Goal: Browse casually: Explore the website without a specific task or goal

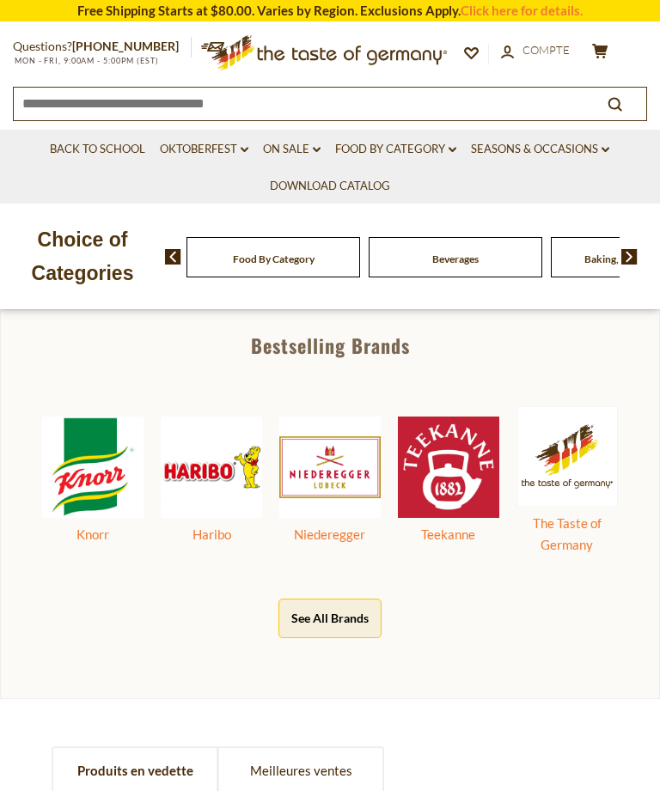
scroll to position [637, 0]
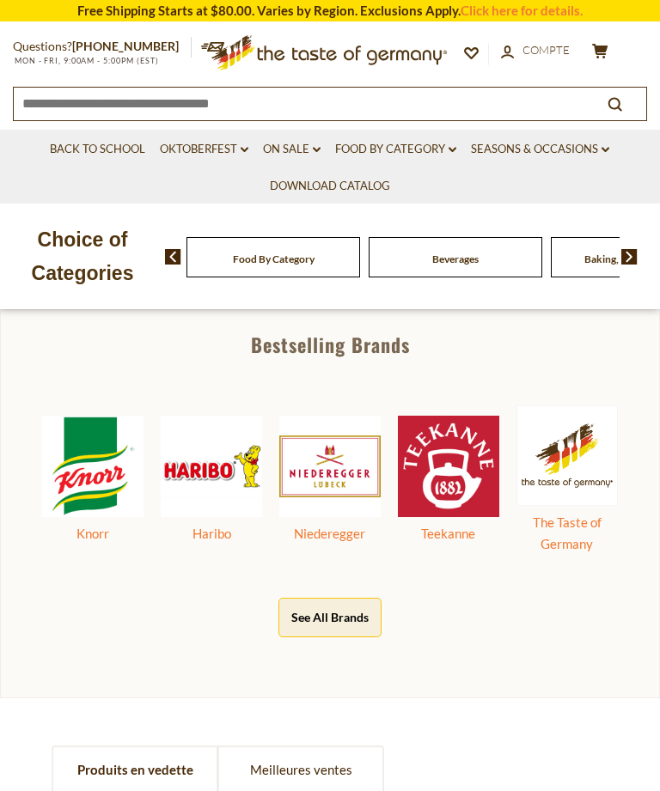
click at [359, 631] on button "See All Brands" at bounding box center [329, 617] width 103 height 39
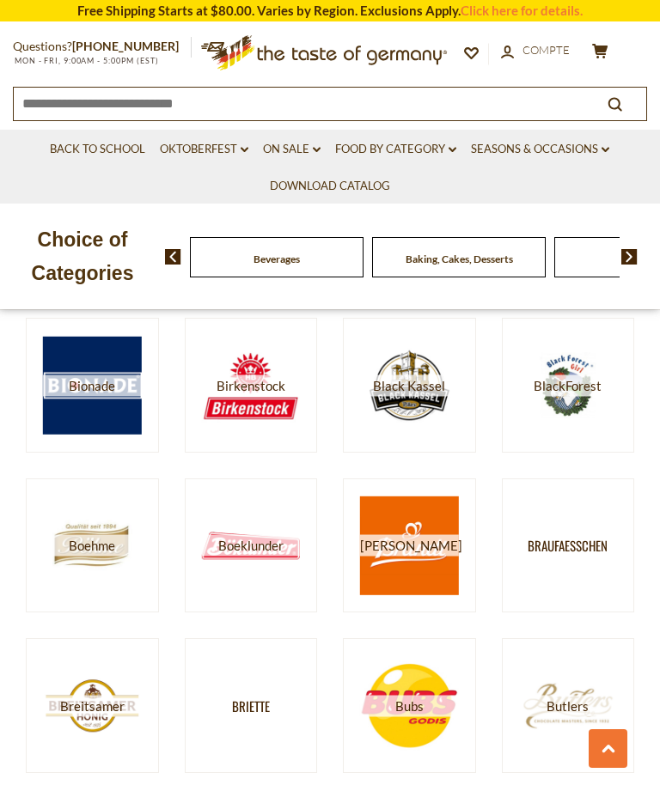
scroll to position [1344, 0]
click at [635, 252] on img at bounding box center [629, 256] width 16 height 15
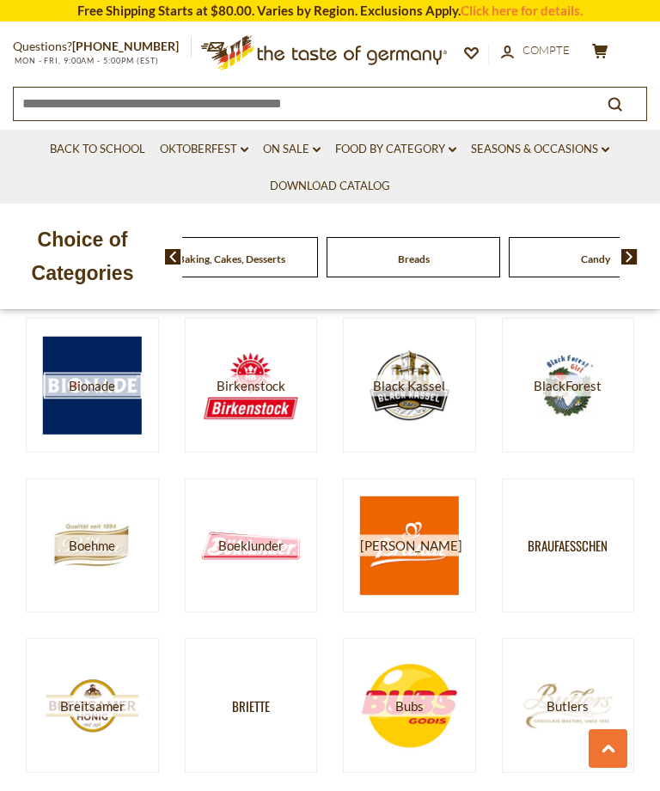
click at [637, 252] on img at bounding box center [629, 256] width 16 height 15
click at [637, 249] on img at bounding box center [629, 256] width 16 height 15
click at [633, 253] on img at bounding box center [629, 256] width 16 height 15
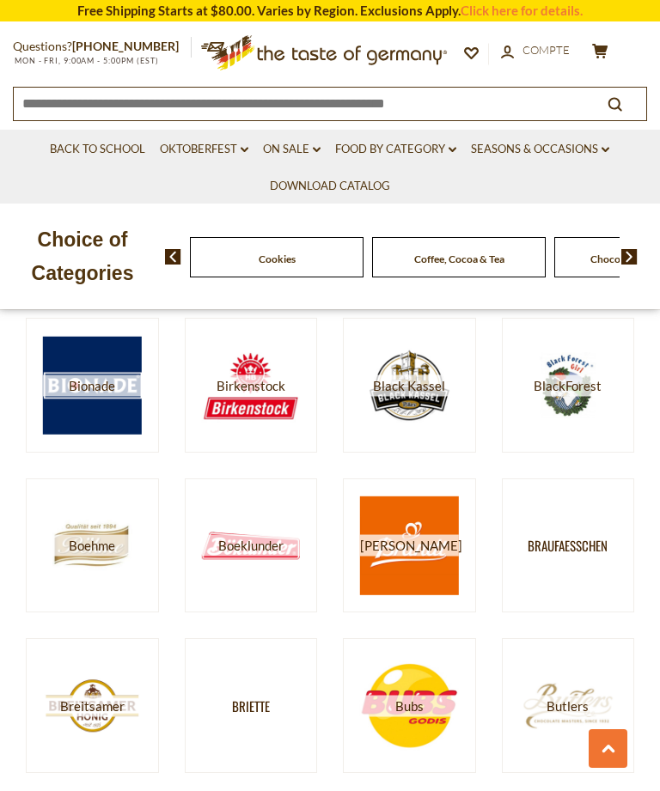
click at [632, 253] on img at bounding box center [629, 256] width 16 height 15
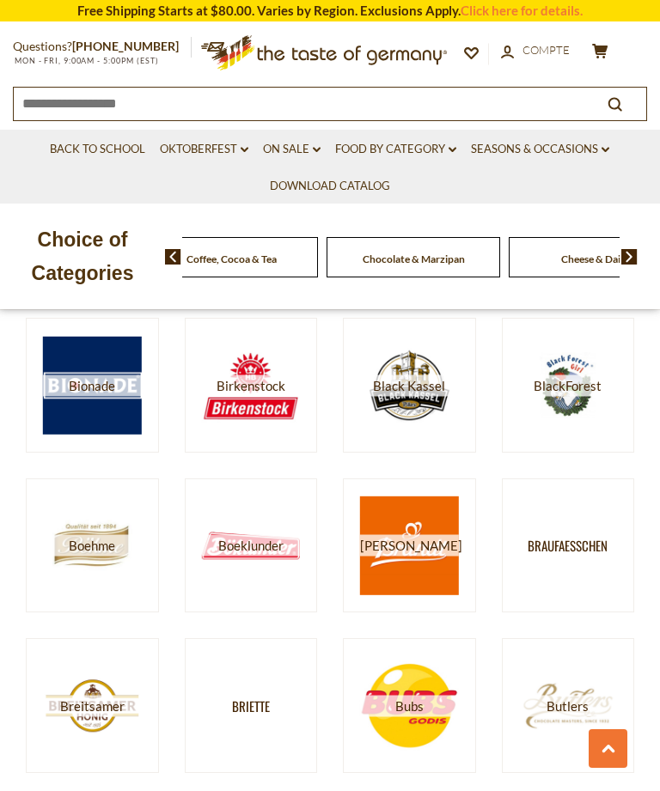
click at [636, 253] on img at bounding box center [629, 256] width 16 height 15
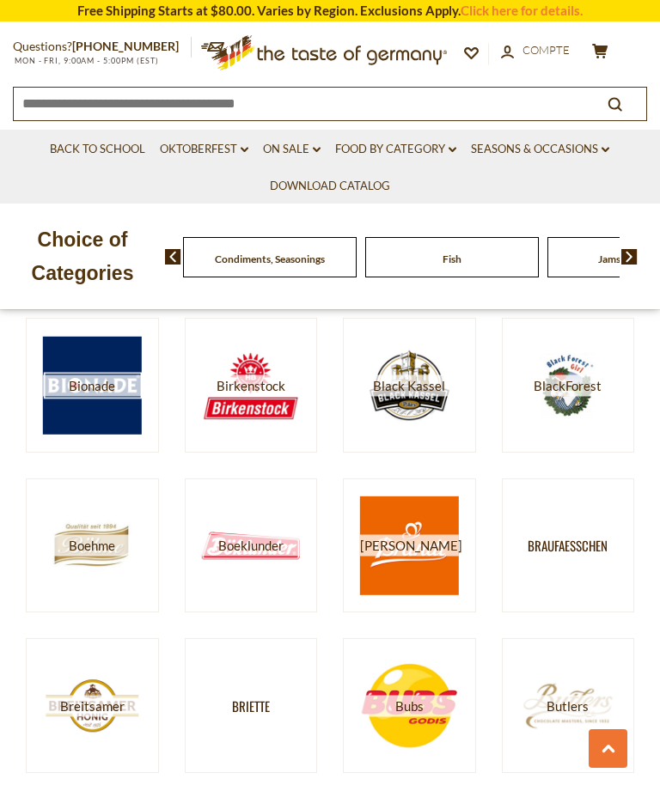
click at [166, 258] on img at bounding box center [173, 256] width 16 height 15
click at [273, 259] on span "Condiments, Seasonings" at bounding box center [218, 259] width 110 height 13
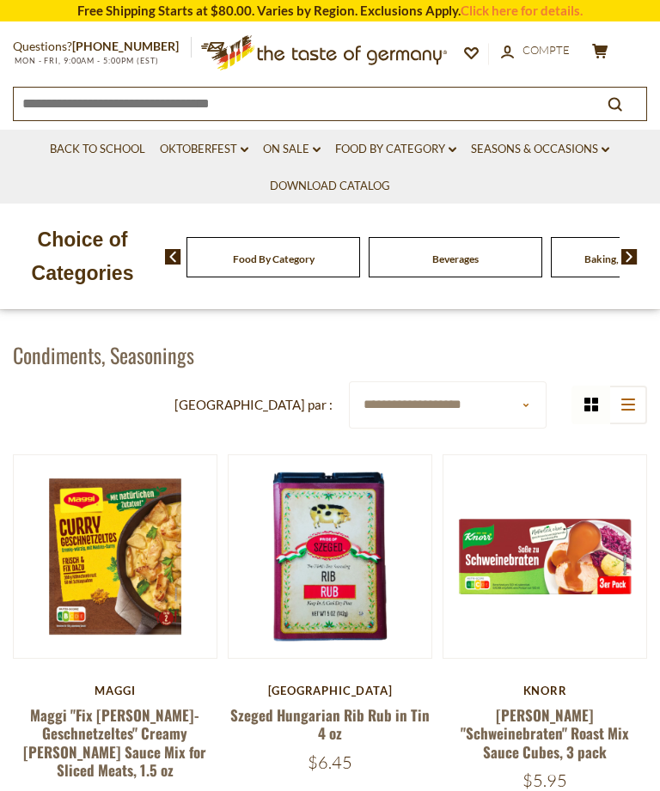
scroll to position [255, 0]
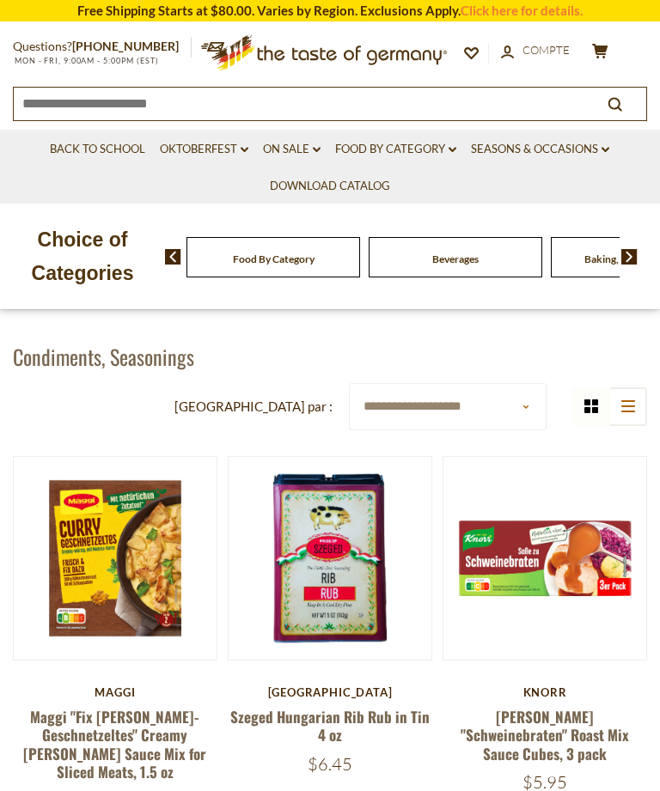
click at [634, 256] on img at bounding box center [629, 256] width 16 height 15
click at [634, 253] on img at bounding box center [629, 256] width 16 height 15
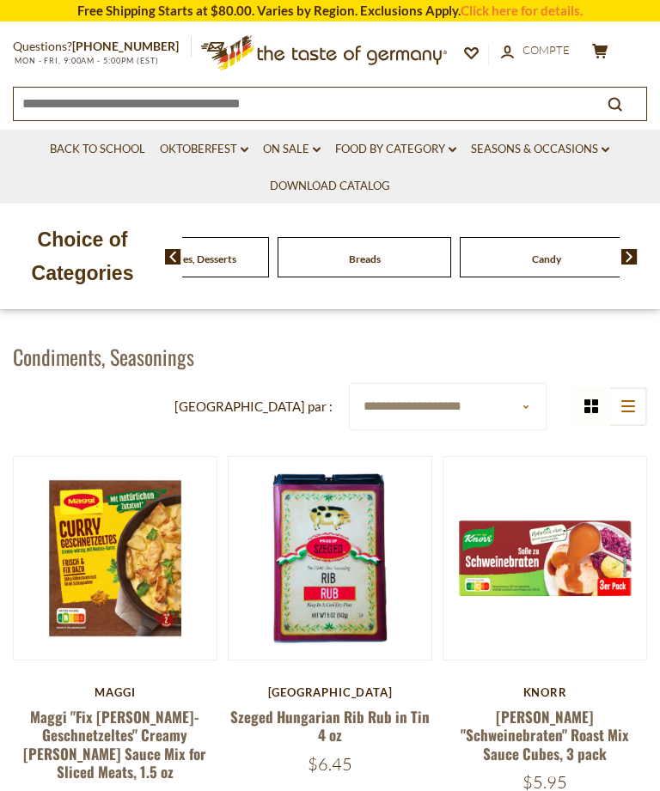
click at [634, 250] on img at bounding box center [629, 256] width 16 height 15
click at [637, 254] on img at bounding box center [629, 256] width 16 height 15
click at [635, 252] on img at bounding box center [629, 256] width 16 height 15
click at [635, 249] on img at bounding box center [629, 256] width 16 height 15
click at [272, 259] on span "Condiments, Seasonings" at bounding box center [217, 259] width 110 height 13
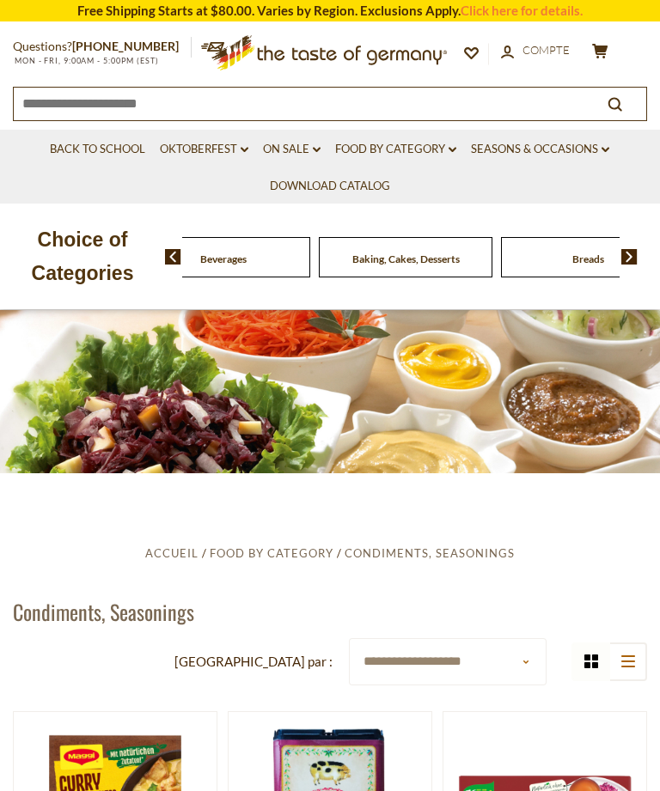
click at [128, 253] on div "Beverages" at bounding box center [41, 257] width 174 height 40
click at [444, 148] on link "Food By Category dropdown_arrow" at bounding box center [395, 149] width 121 height 19
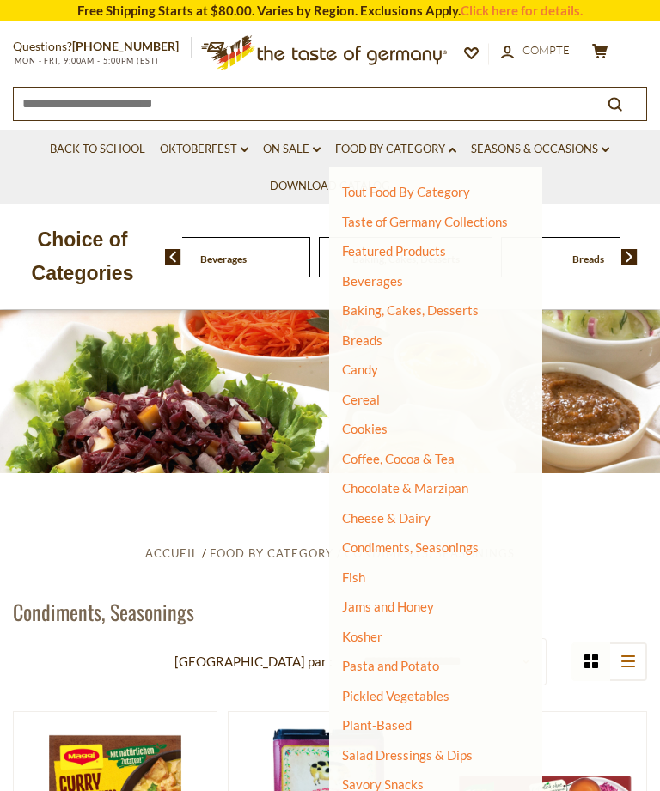
click at [411, 510] on link "Cheese & Dairy" at bounding box center [386, 517] width 88 height 15
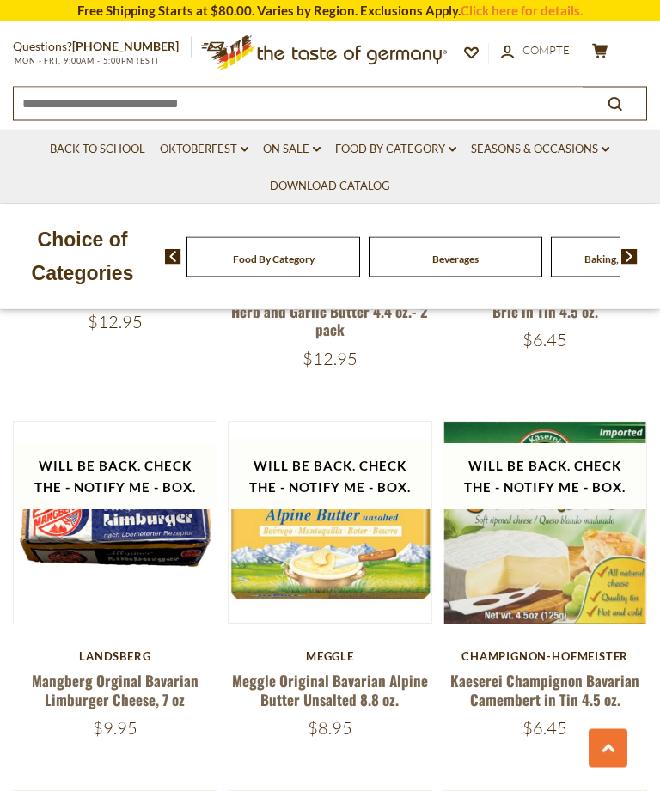
scroll to position [1777, 0]
click at [431, 155] on link "Food By Category dropdown_arrow" at bounding box center [395, 149] width 121 height 19
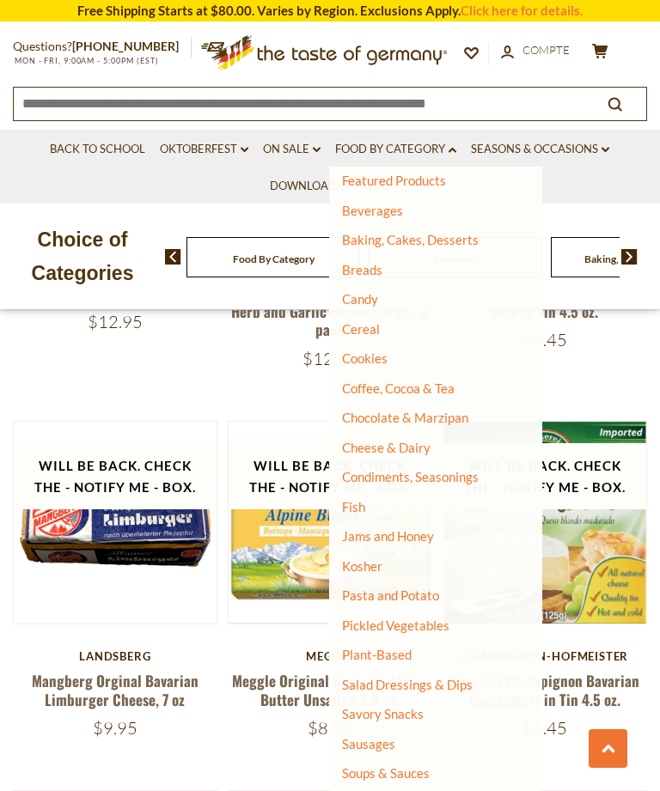
scroll to position [69, 0]
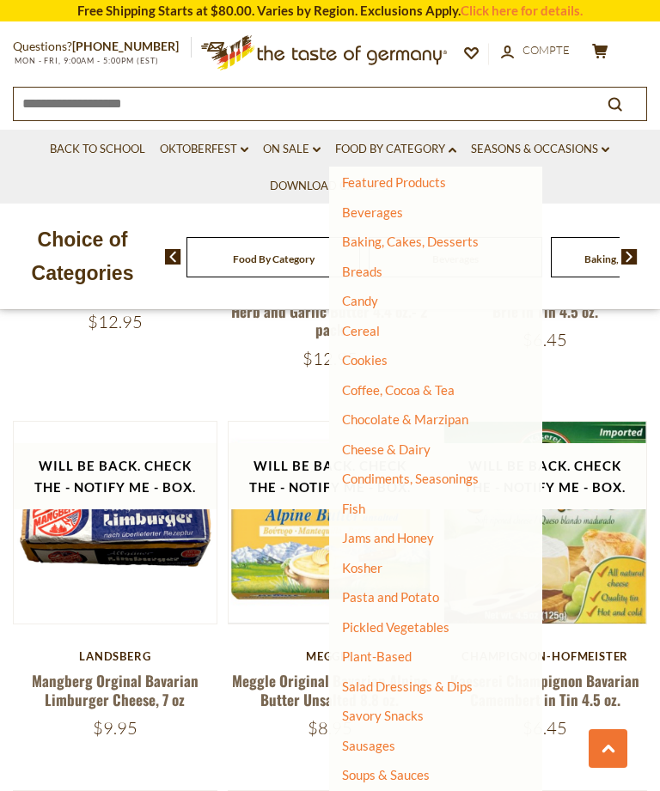
click at [397, 708] on link "Savory Snacks" at bounding box center [383, 715] width 82 height 15
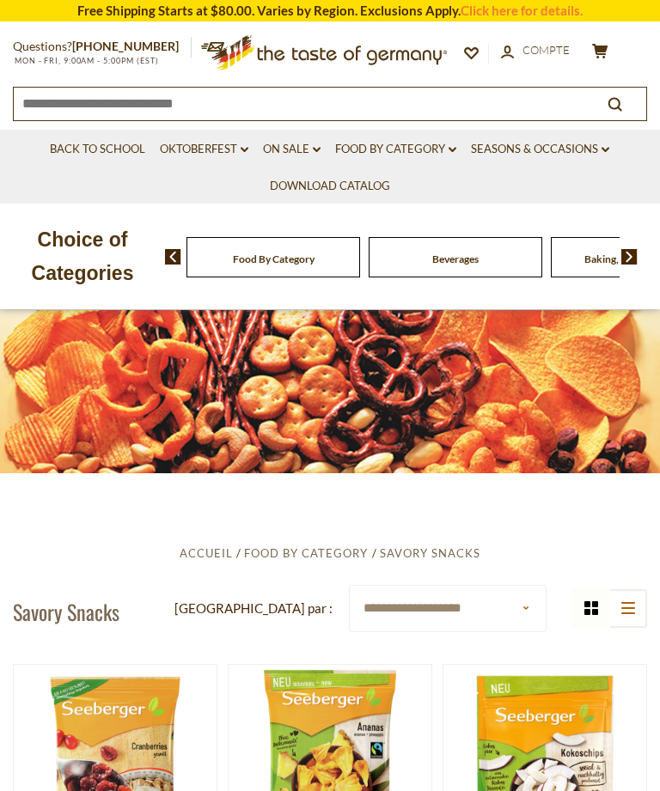
click at [418, 150] on link "Food By Category dropdown_arrow" at bounding box center [395, 149] width 121 height 19
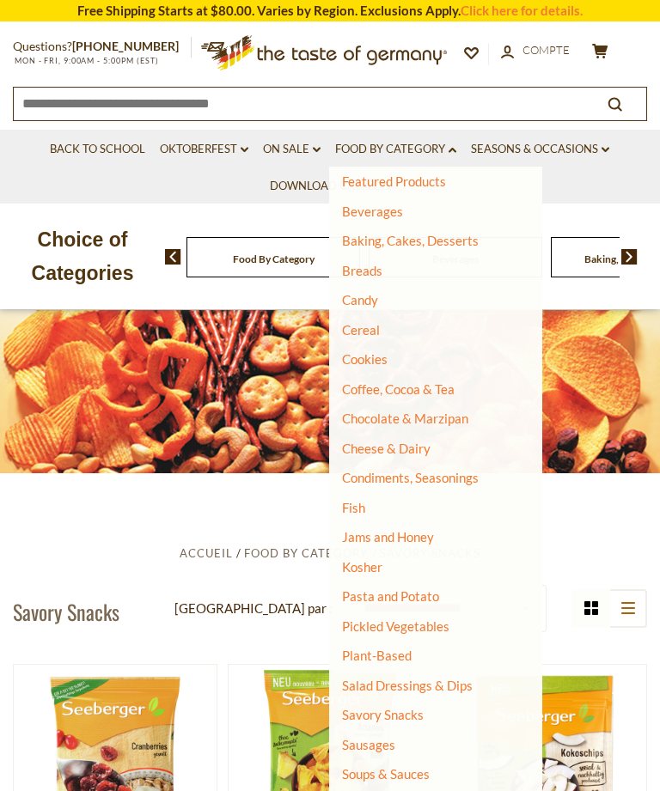
scroll to position [69, 0]
click at [393, 738] on link "Sausages" at bounding box center [368, 745] width 53 height 15
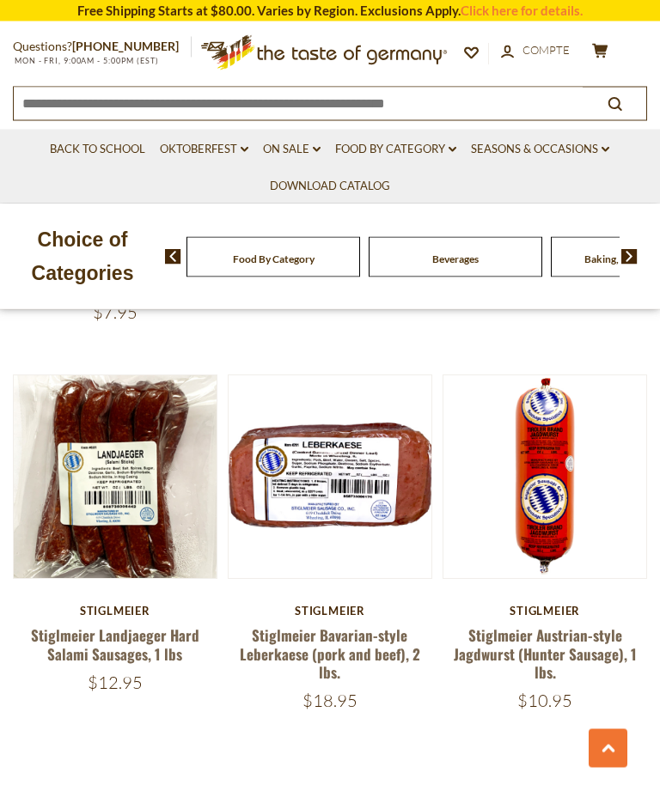
scroll to position [4782, 0]
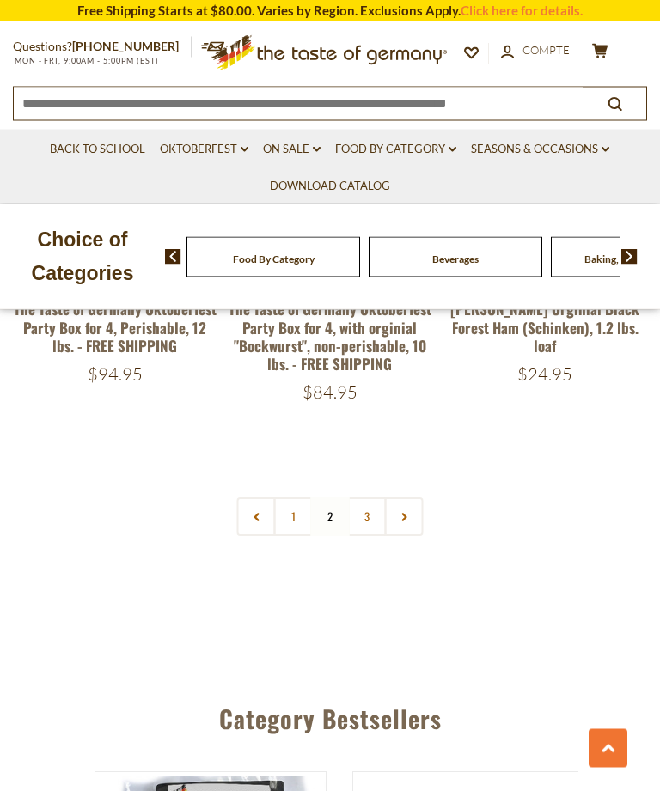
scroll to position [4946, 0]
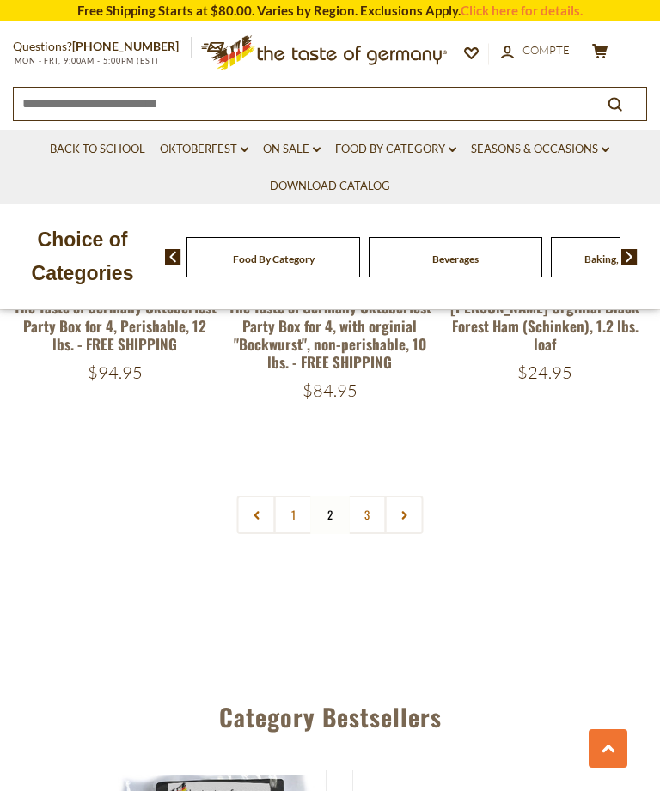
click at [116, 140] on link "Back to School" at bounding box center [97, 149] width 95 height 19
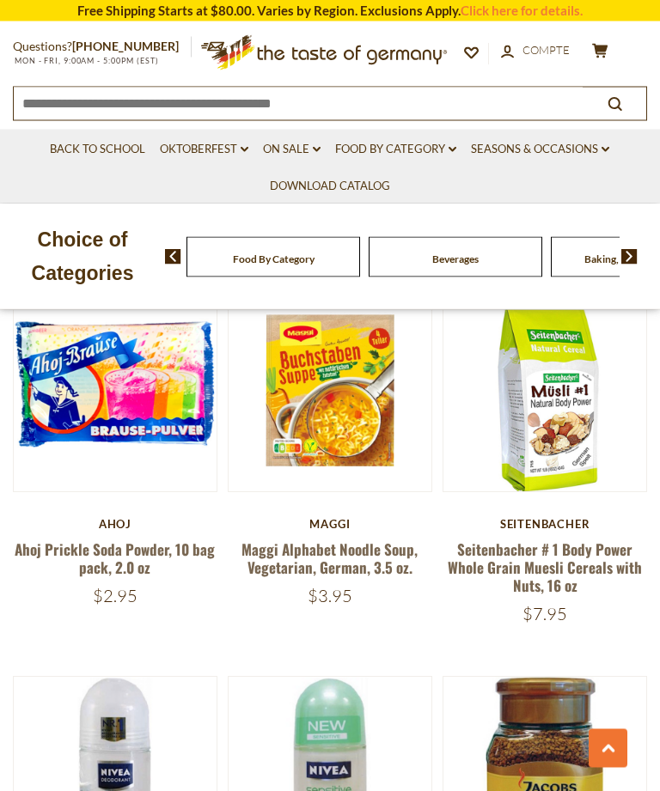
scroll to position [4198, 0]
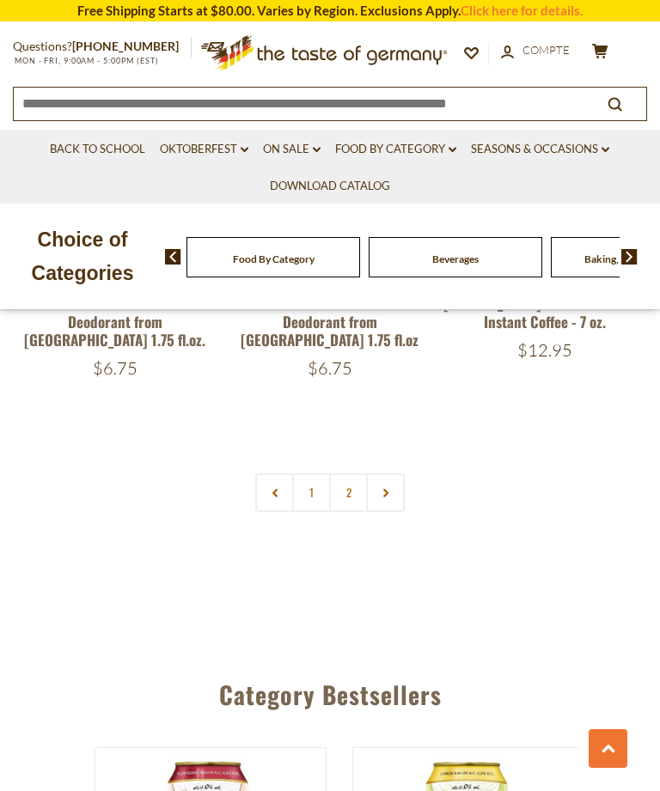
click at [363, 473] on link "2" at bounding box center [348, 492] width 39 height 39
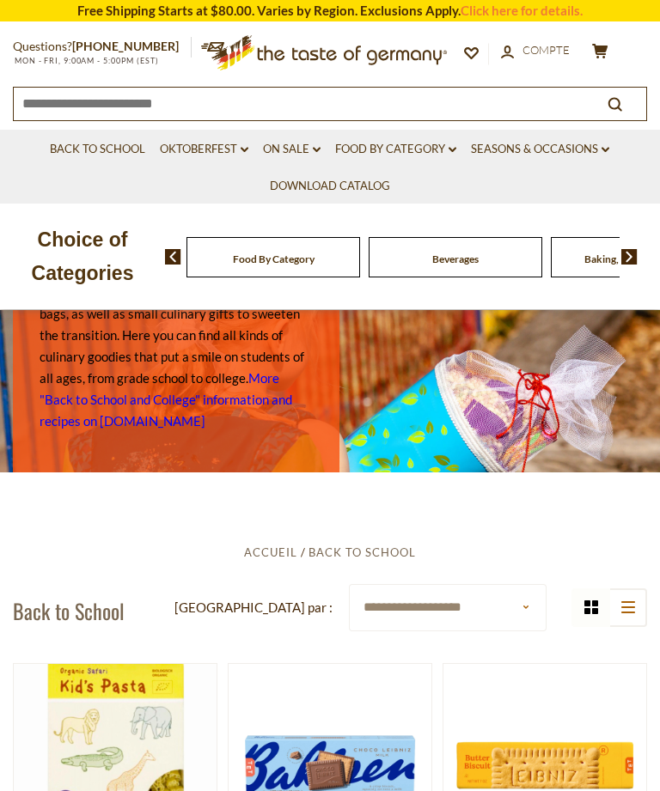
scroll to position [0, 0]
